Goal: Transaction & Acquisition: Obtain resource

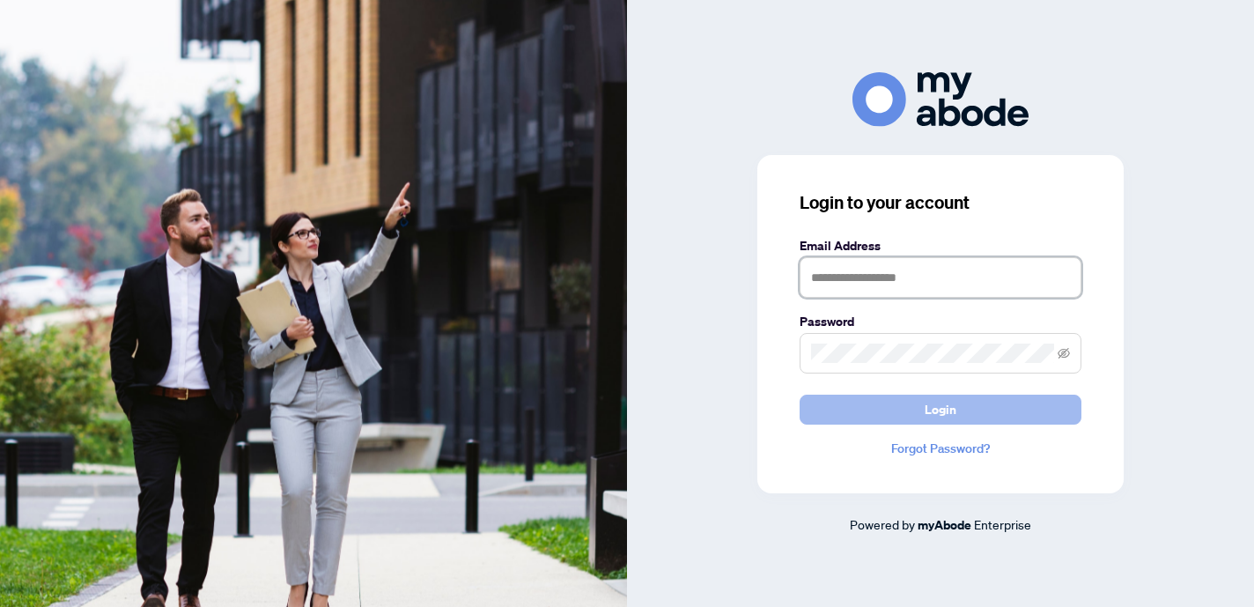
type input "**********"
click at [924, 416] on button "Login" at bounding box center [940, 409] width 282 height 30
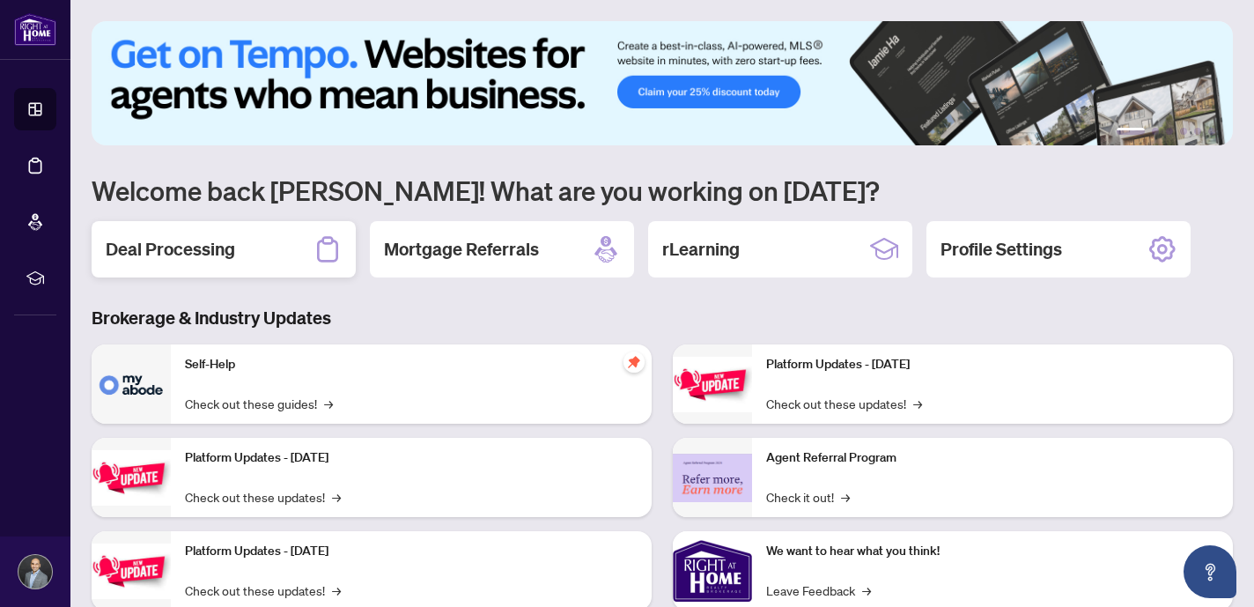
click at [191, 251] on h2 "Deal Processing" at bounding box center [170, 249] width 129 height 25
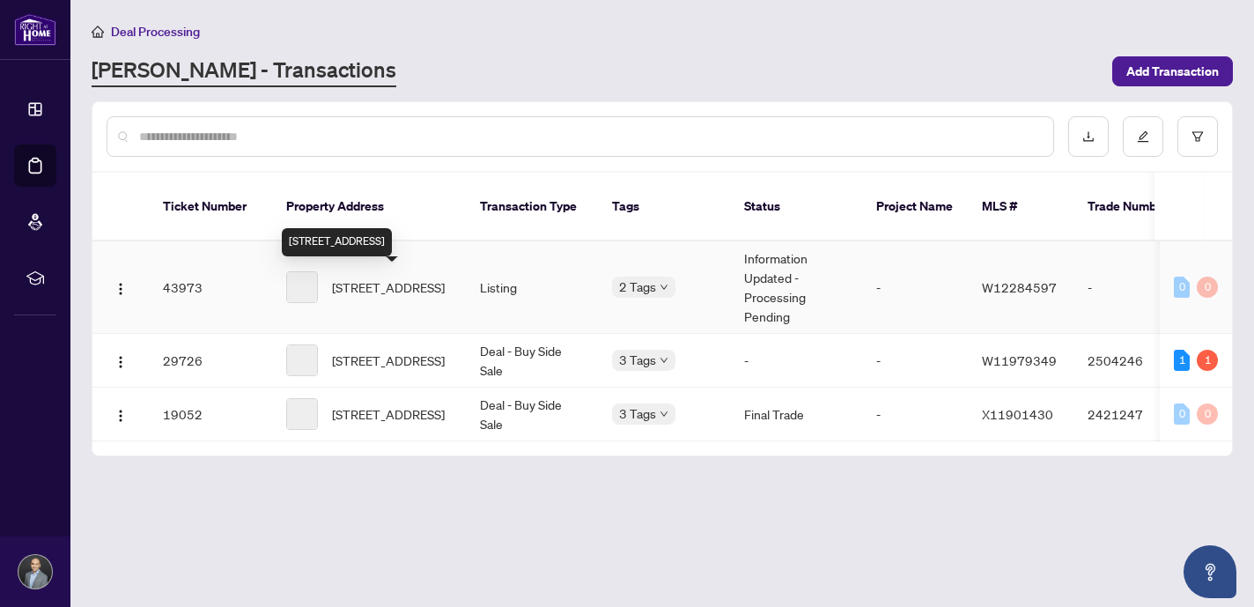
click at [381, 288] on span "3349 Grand Park Dr, Mississauga, Ontario L5B 4C9, Canada" at bounding box center [388, 286] width 113 height 19
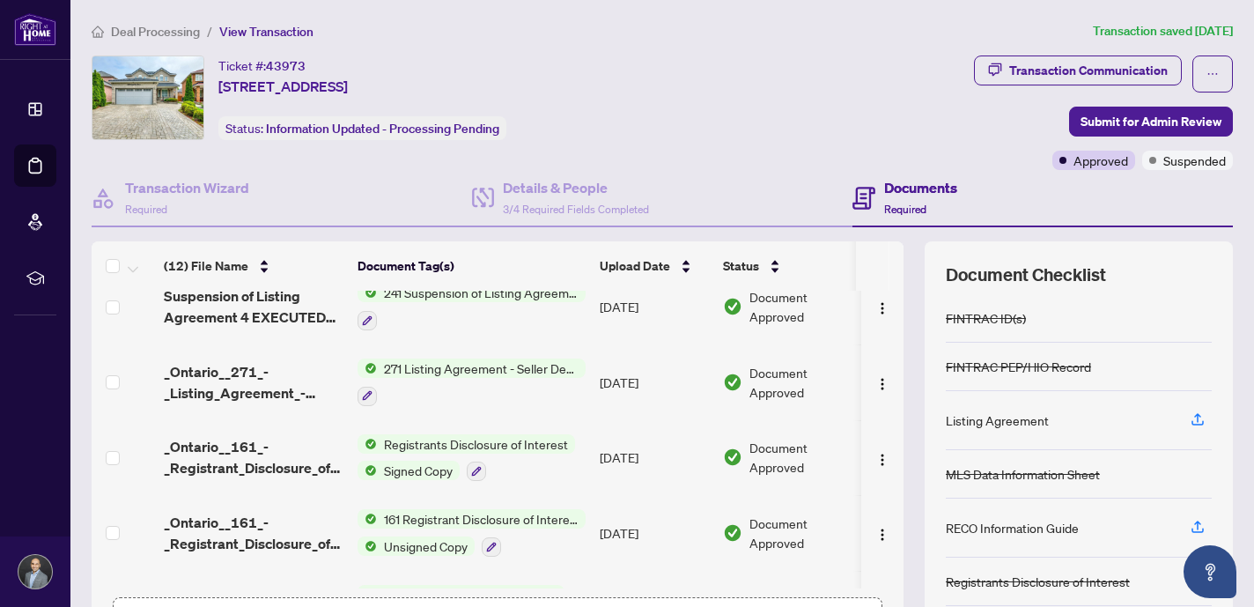
scroll to position [87, 0]
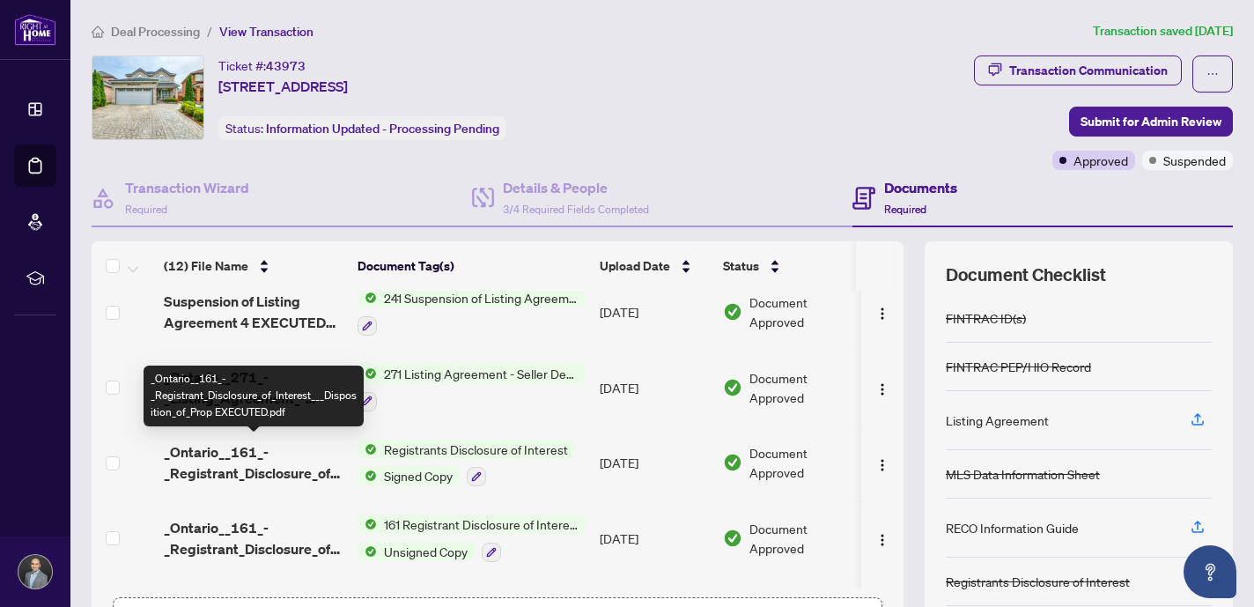
click at [272, 460] on span "_Ontario__161_-_Registrant_Disclosure_of_Interest___Disposition_of_Prop EXECUTE…" at bounding box center [254, 462] width 180 height 42
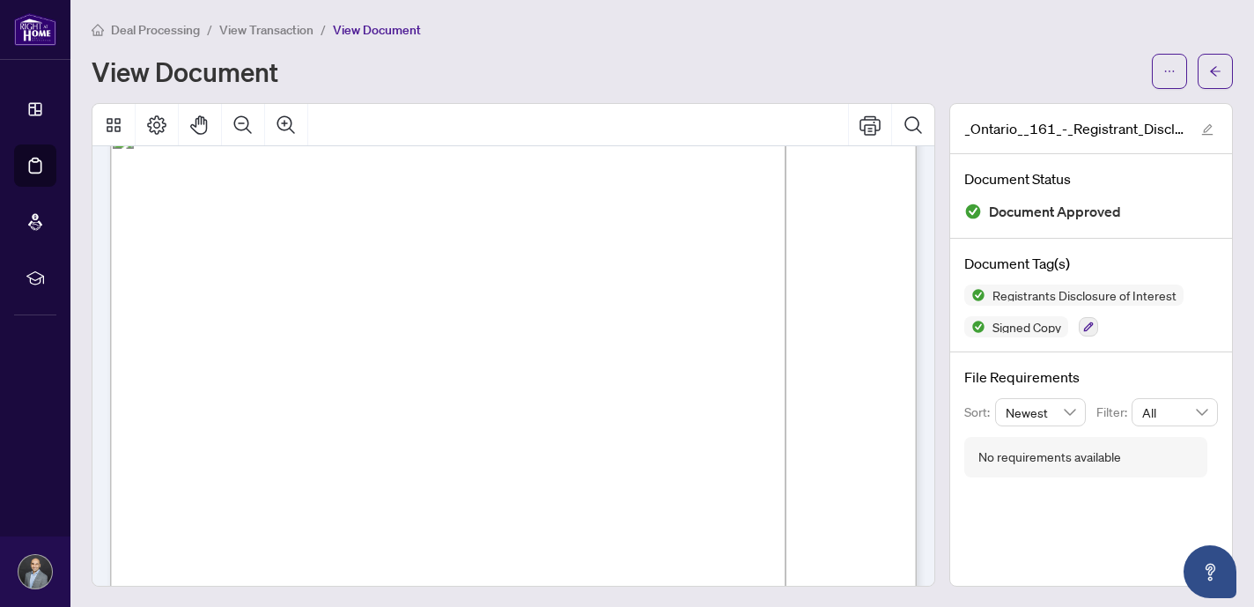
scroll to position [40, 0]
click at [1163, 78] on span "button" at bounding box center [1169, 71] width 12 height 28
click at [1046, 108] on span "Download" at bounding box center [1106, 108] width 134 height 19
